Goal: Information Seeking & Learning: Find specific fact

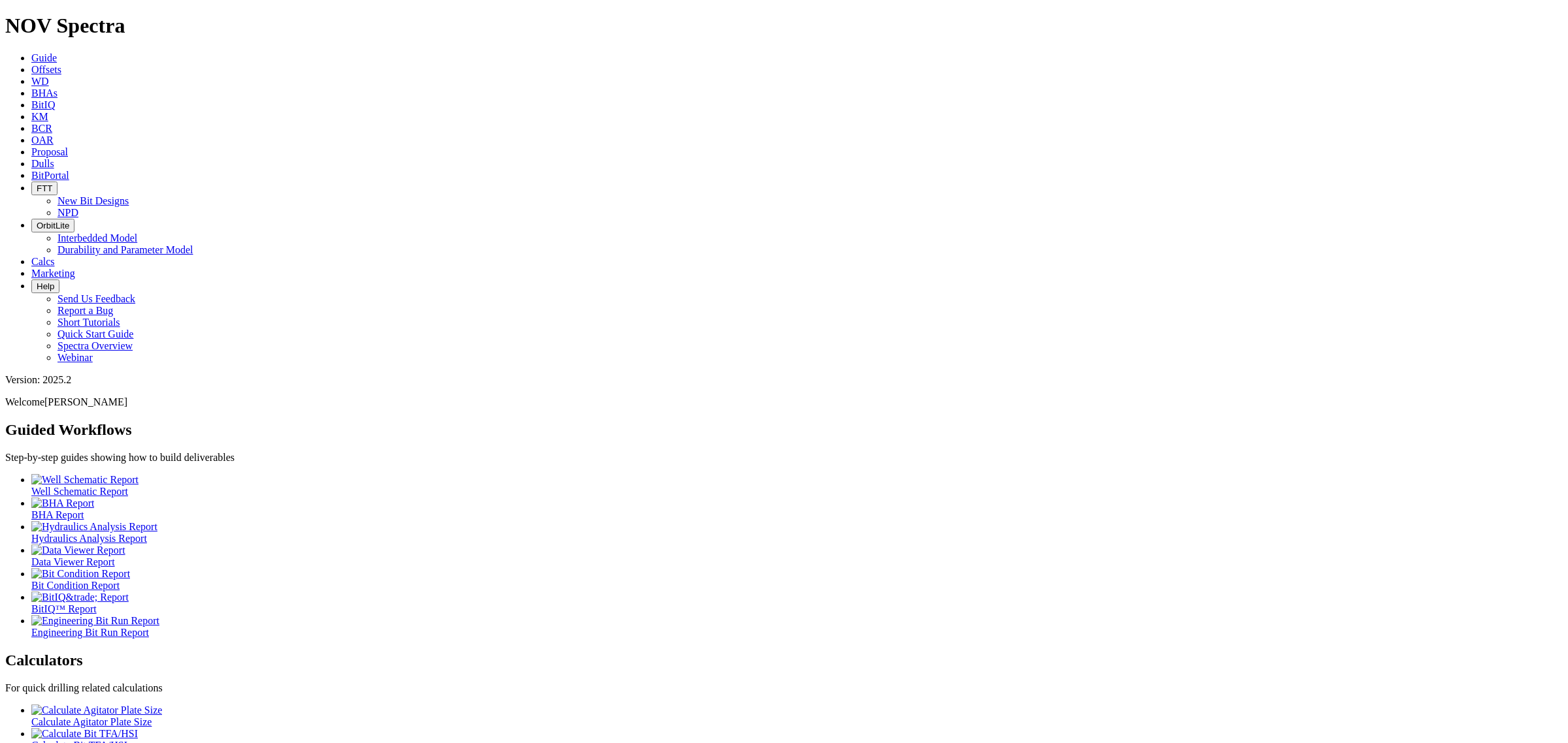
click at [62, 64] on link "Offsets" at bounding box center [46, 69] width 30 height 11
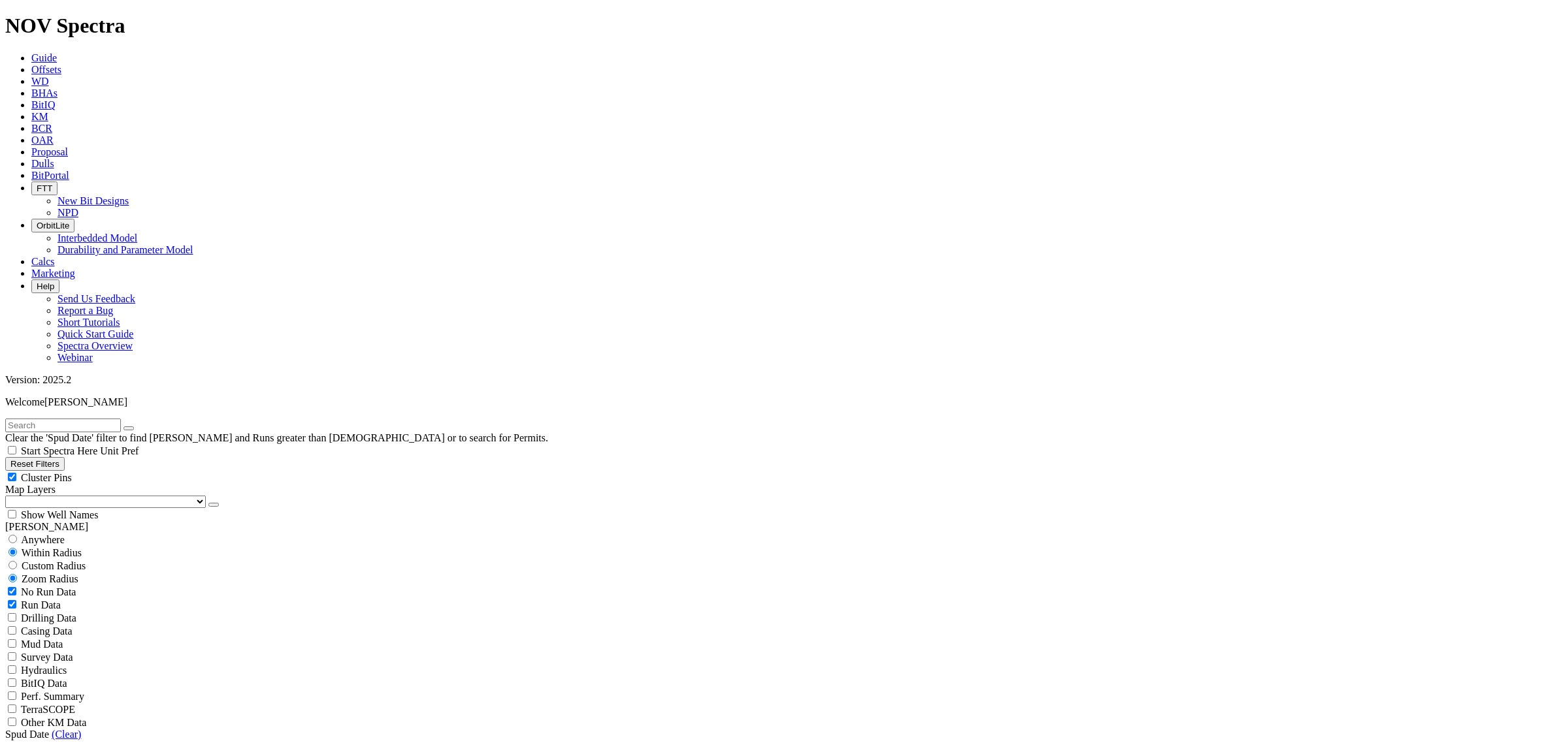
click at [110, 419] on input "text" at bounding box center [62, 425] width 115 height 13
type input "fasken"
click at [137, 427] on button "submit" at bounding box center [142, 429] width 11 height 4
click at [39, 534] on span "Anywhere" at bounding box center [43, 540] width 44 height 11
radio input "true"
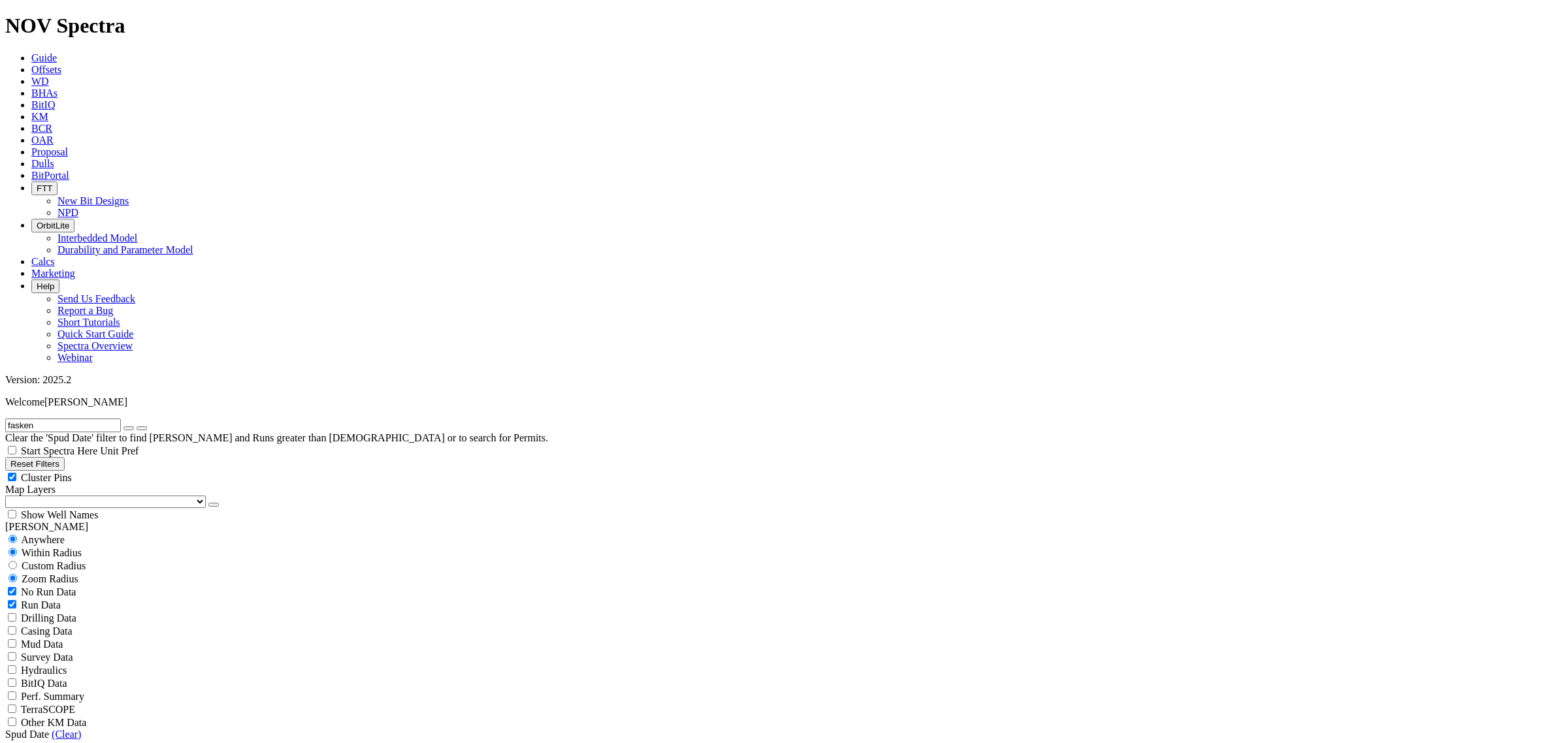
radio input "false"
click at [105, 419] on input "fasken" at bounding box center [62, 425] width 115 height 13
type input "fasken 106hd"
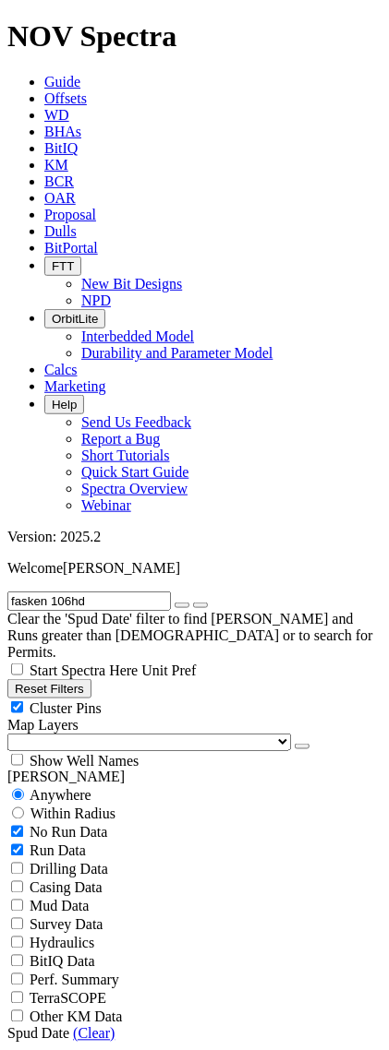
radio input "false"
radio input "true"
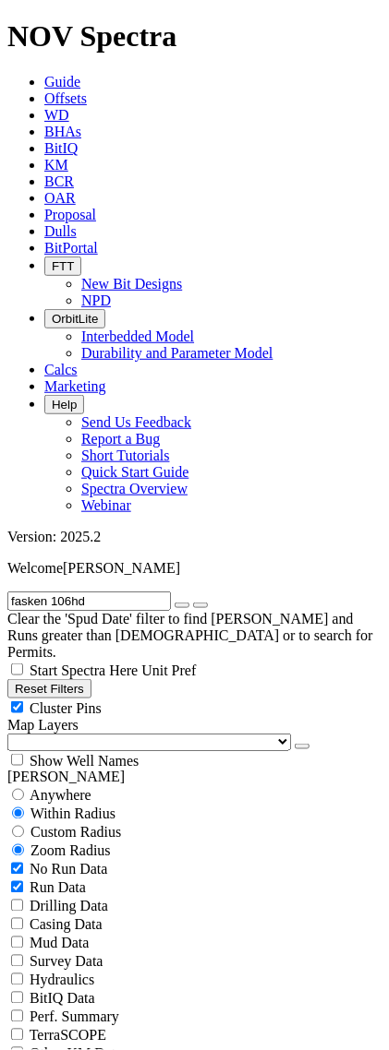
drag, startPoint x: 386, startPoint y: 480, endPoint x: 431, endPoint y: 482, distance: 45.3
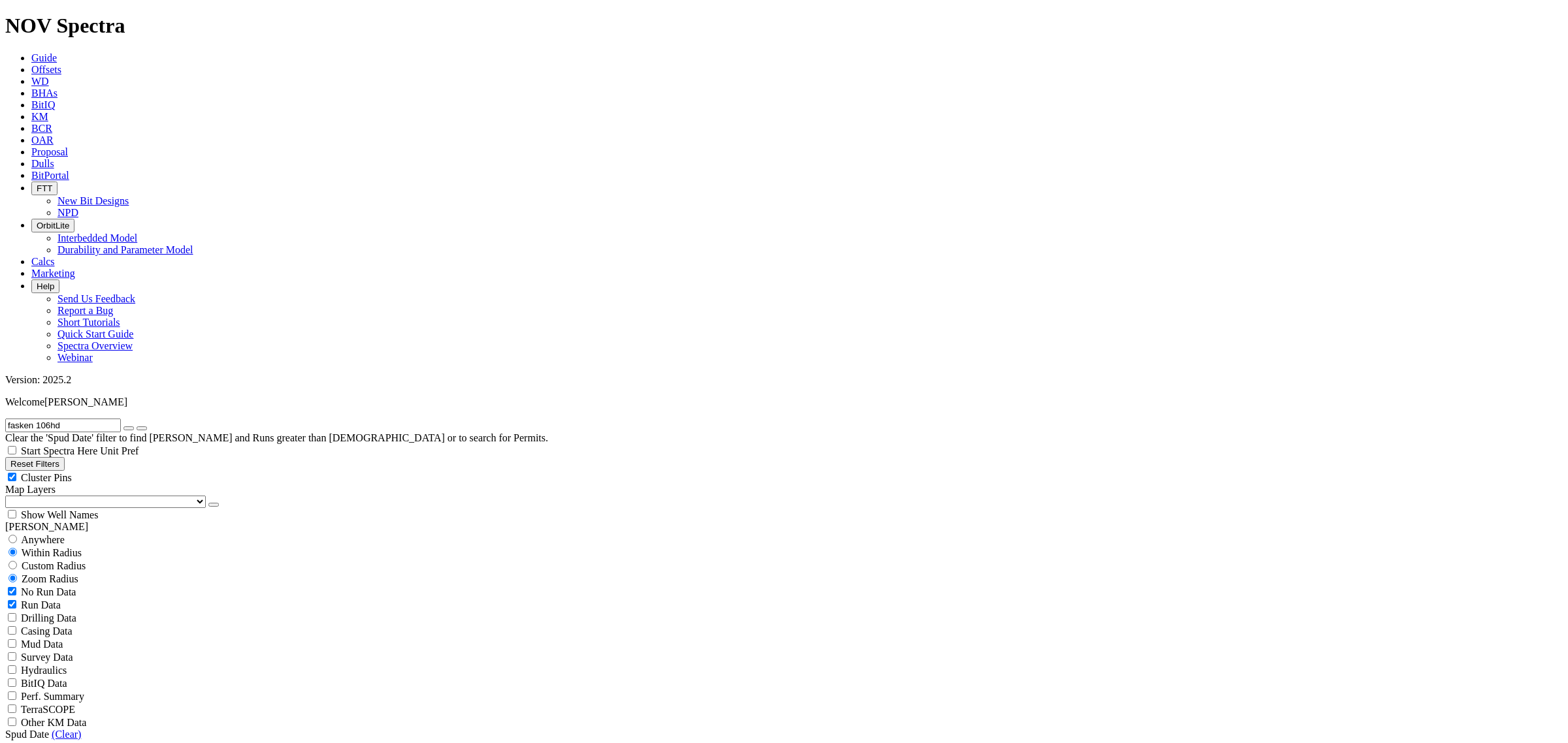
click at [77, 419] on input "fasken 106hd" at bounding box center [62, 425] width 115 height 13
type input "fasken 109hf"
click at [17, 535] on input "radio" at bounding box center [13, 539] width 8 height 8
radio input "true"
radio input "false"
